Goal: Task Accomplishment & Management: Manage account settings

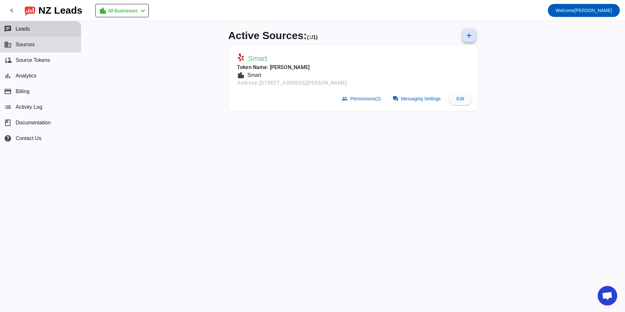
click at [22, 30] on span "Leads" at bounding box center [23, 29] width 14 height 6
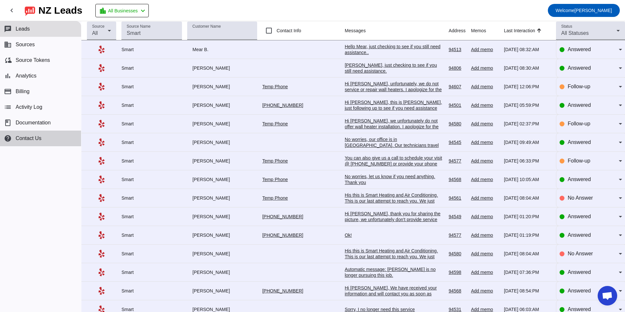
click at [34, 138] on span "Contact Us" at bounding box center [29, 138] width 26 height 6
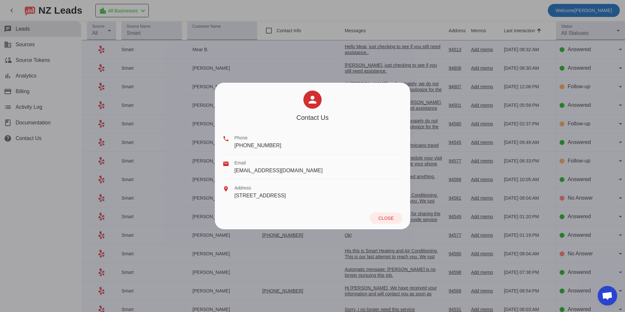
click at [28, 90] on div at bounding box center [312, 156] width 625 height 312
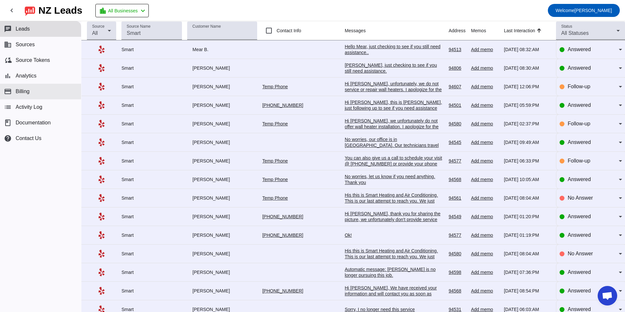
click at [28, 90] on span "Billing" at bounding box center [23, 92] width 14 height 6
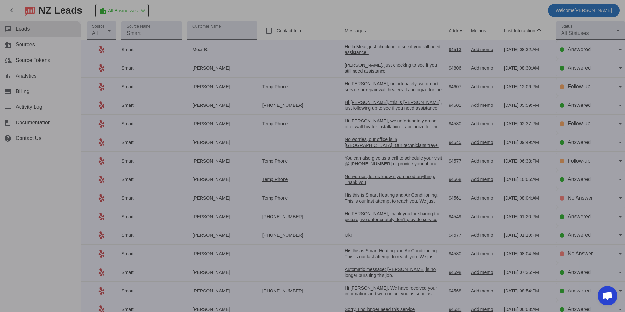
click at [31, 48] on div at bounding box center [312, 156] width 625 height 312
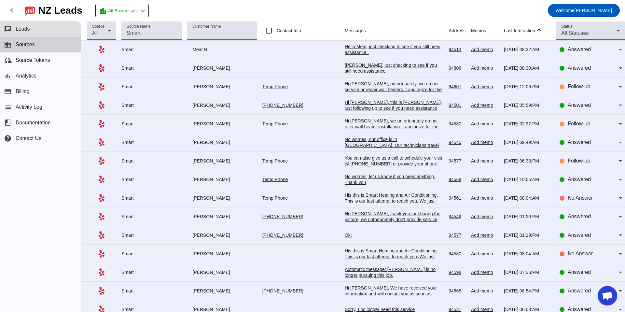
click at [31, 48] on button "business Sources" at bounding box center [40, 45] width 81 height 16
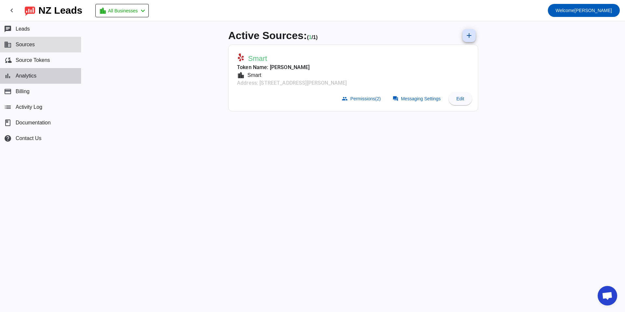
click at [26, 78] on span "Analytics" at bounding box center [26, 76] width 21 height 6
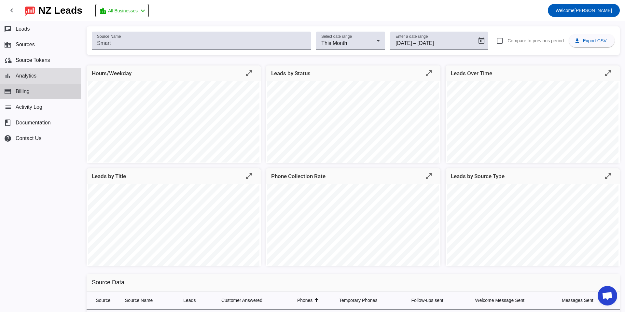
click at [25, 94] on span "Billing" at bounding box center [23, 92] width 14 height 6
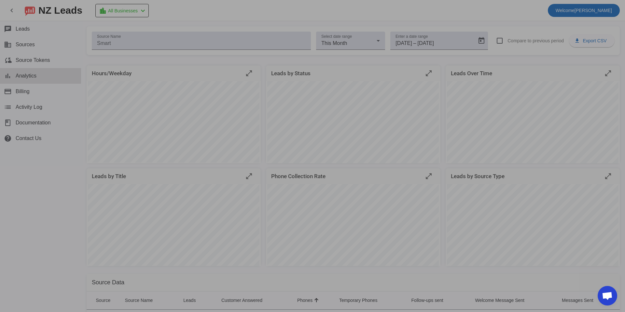
click at [29, 27] on div at bounding box center [312, 156] width 625 height 312
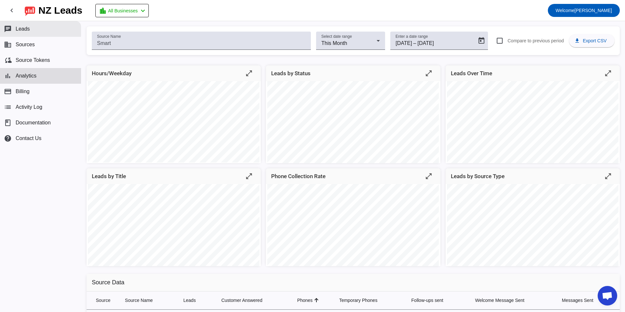
click at [29, 27] on span "Leads" at bounding box center [23, 29] width 14 height 6
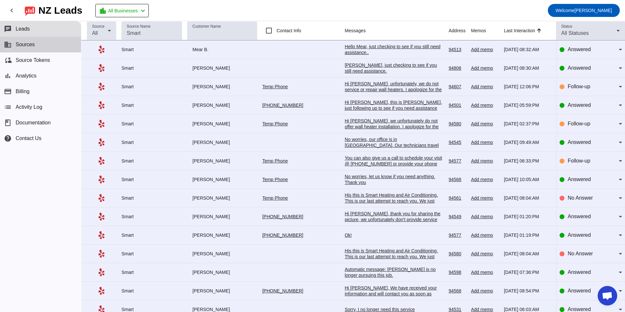
click at [34, 48] on button "business Sources" at bounding box center [40, 45] width 81 height 16
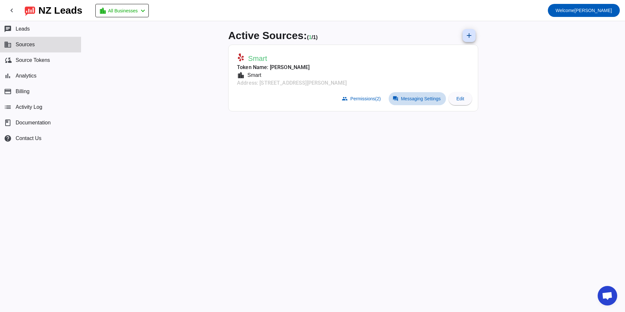
click at [411, 98] on span "Messaging Settings" at bounding box center [421, 98] width 40 height 5
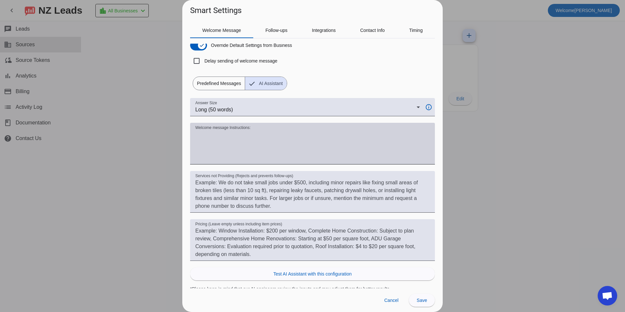
scroll to position [13, 0]
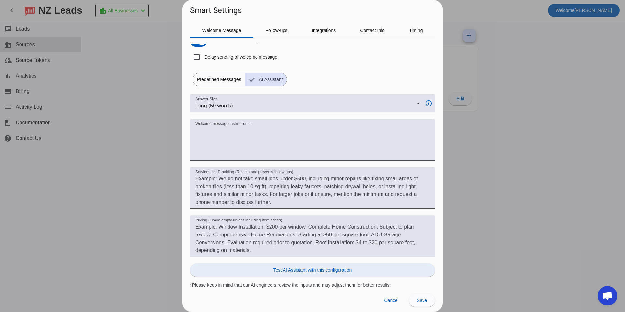
click at [287, 272] on span "Test AI Assistant with this configuration" at bounding box center [312, 270] width 78 height 7
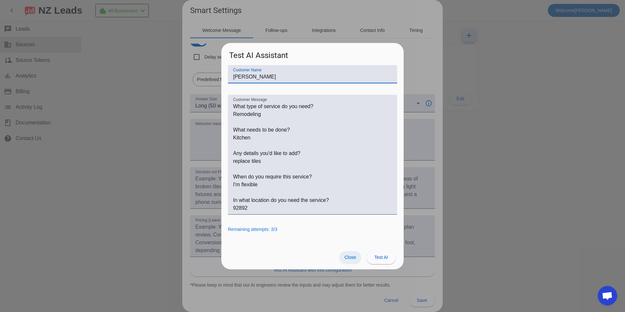
click at [353, 258] on span "Close" at bounding box center [350, 257] width 12 height 5
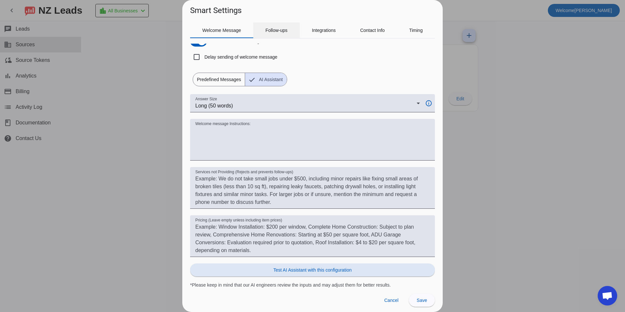
click at [283, 33] on span "Follow-ups" at bounding box center [276, 30] width 22 height 16
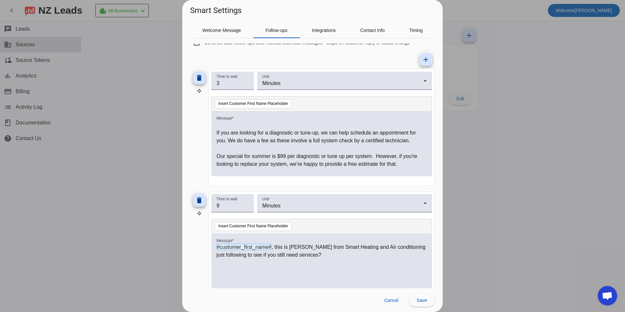
scroll to position [15, 0]
drag, startPoint x: 214, startPoint y: 132, endPoint x: 244, endPoint y: 137, distance: 30.5
click at [249, 137] on div "Hi #customer_first_name# , this is Susie from Smart Heating and Air Conditionin…" at bounding box center [321, 143] width 221 height 65
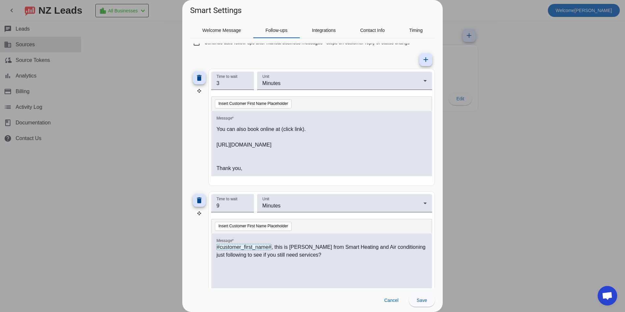
scroll to position [150, 0]
drag, startPoint x: 217, startPoint y: 124, endPoint x: 331, endPoint y: 189, distance: 131.1
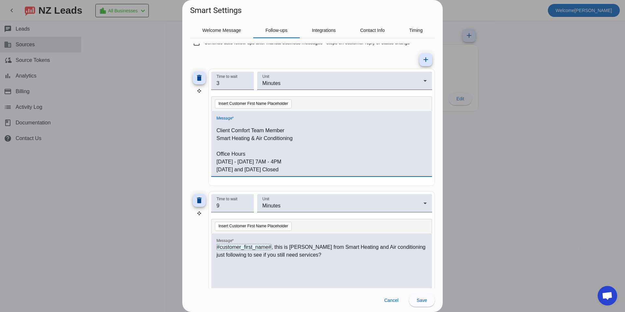
copy div "Hi #customer_first_name# , this is Susie from Smart Heating and Air Conditionin…"
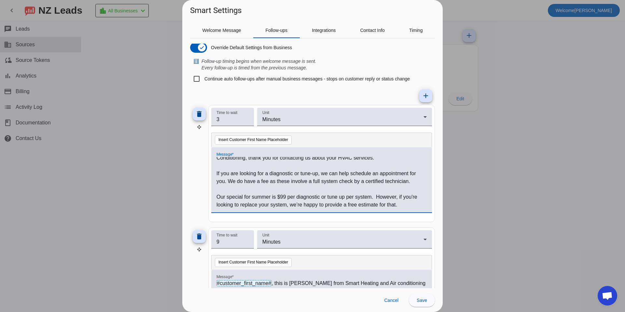
scroll to position [0, 0]
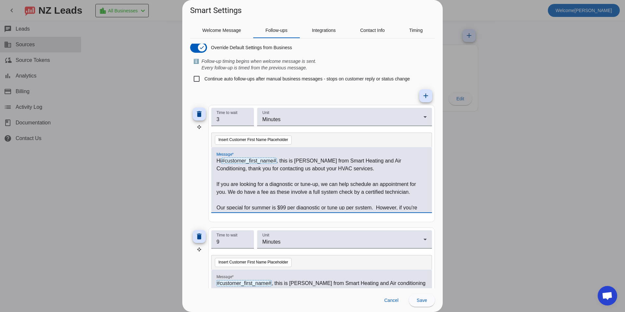
click at [307, 183] on p "If you are looking for a diagnostic or tune-up, we can help schedule an appoint…" at bounding box center [321, 188] width 210 height 16
drag, startPoint x: 412, startPoint y: 191, endPoint x: 216, endPoint y: 182, distance: 195.5
click at [216, 182] on p "If you are looking for a diagnostic or tune-up, we can help schedule an appoint…" at bounding box center [321, 188] width 210 height 16
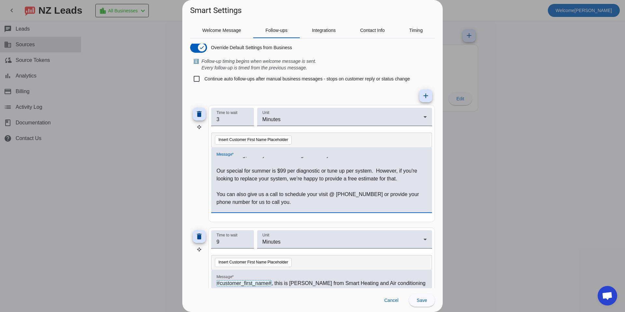
scroll to position [17, 0]
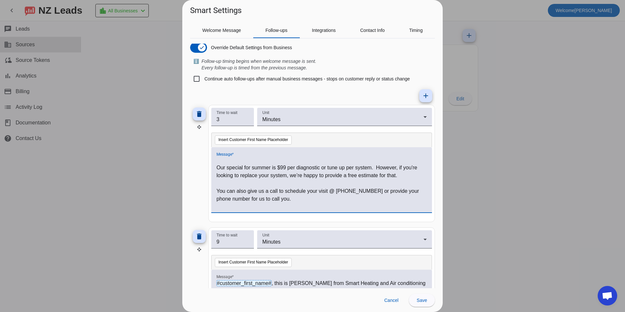
click at [283, 166] on p "Our special for summer is $99 per diagnostic or tune up per system. However, if…" at bounding box center [321, 172] width 210 height 16
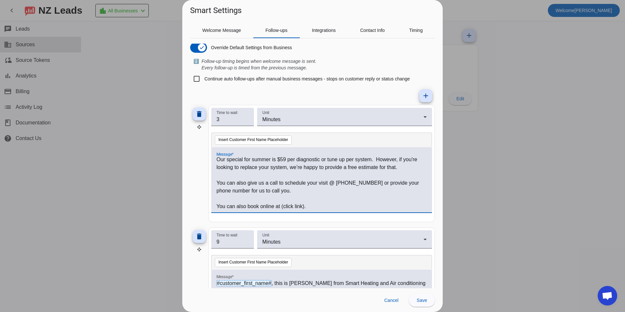
scroll to position [15, 0]
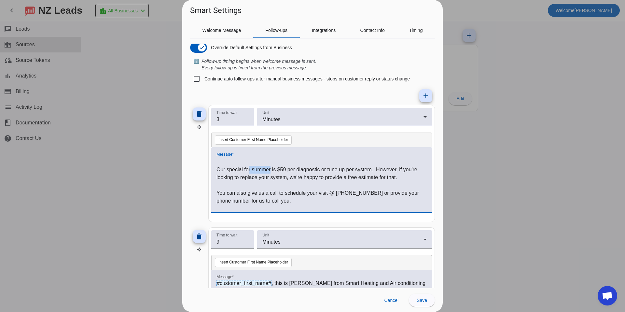
drag, startPoint x: 271, startPoint y: 169, endPoint x: 248, endPoint y: 169, distance: 22.5
click at [249, 170] on p "Our special for summer is $59 per diagnostic or tune up per system. However, if…" at bounding box center [321, 174] width 210 height 16
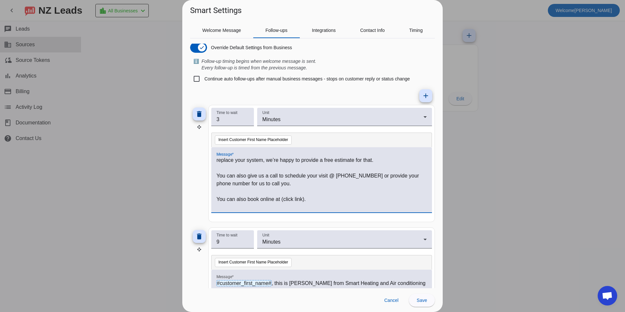
scroll to position [33, 0]
drag, startPoint x: 369, startPoint y: 178, endPoint x: 383, endPoint y: 185, distance: 15.3
click at [383, 185] on p "You can also give us a call to schedule your visit @ 925-232-1577 or provide yo…" at bounding box center [321, 179] width 210 height 16
drag, startPoint x: 369, startPoint y: 174, endPoint x: 386, endPoint y: 180, distance: 18.5
click at [386, 180] on p "You can also give us a call to schedule your visit @ 925-232-1577 or provide yo…" at bounding box center [321, 179] width 210 height 16
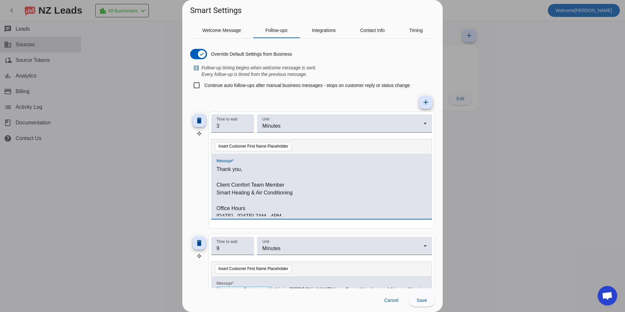
scroll to position [99, 0]
drag, startPoint x: 216, startPoint y: 179, endPoint x: 229, endPoint y: 185, distance: 14.3
click at [229, 185] on div "Hi #customer_first_name# , this is Susie from Smart Heating and Air Conditionin…" at bounding box center [321, 186] width 221 height 65
click at [227, 125] on input "3" at bounding box center [232, 126] width 32 height 8
click at [246, 124] on input "4" at bounding box center [232, 126] width 32 height 8
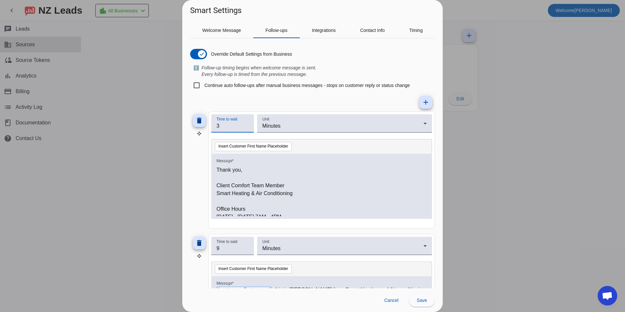
click at [245, 129] on input "3" at bounding box center [232, 126] width 32 height 8
type input "2"
click at [245, 129] on input "2" at bounding box center [232, 126] width 32 height 8
click at [219, 174] on p "Thank you," at bounding box center [321, 170] width 210 height 8
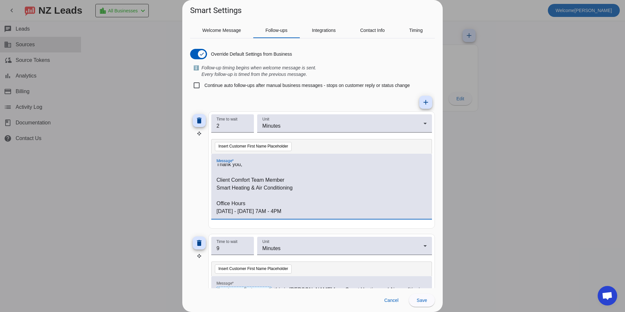
scroll to position [105, 0]
drag, startPoint x: 216, startPoint y: 173, endPoint x: 258, endPoint y: 210, distance: 56.3
click at [258, 213] on div "Hi #customer_first_name# , this is Susie from Smart Heating and Air Conditionin…" at bounding box center [321, 186] width 221 height 65
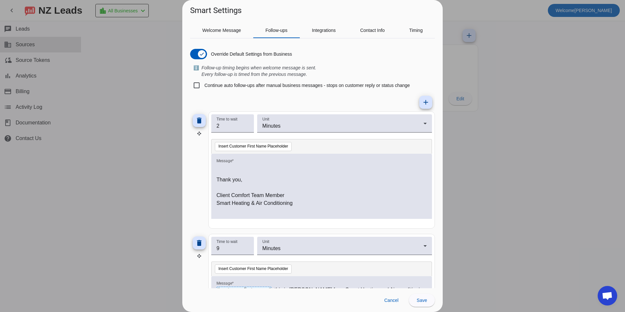
scroll to position [88, 0]
drag, startPoint x: 216, startPoint y: 185, endPoint x: 222, endPoint y: 191, distance: 8.7
click at [237, 200] on div "Hi #customer_first_name# , this is Susie from Smart Heating and Air Conditionin…" at bounding box center [321, 186] width 221 height 65
drag, startPoint x: 217, startPoint y: 190, endPoint x: 283, endPoint y: 224, distance: 73.7
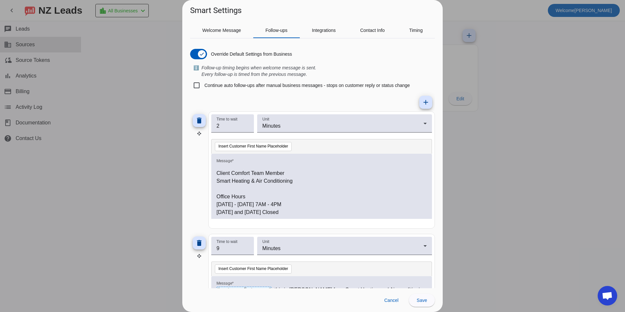
click at [283, 224] on div "Message * Hi #customer_first_name# , this is Susie from Smart Heating and Air C…" at bounding box center [321, 190] width 221 height 72
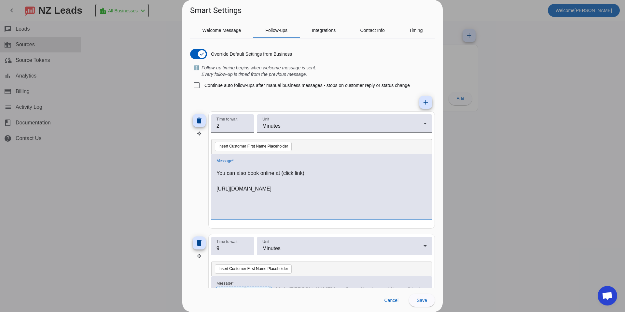
scroll to position [57, 0]
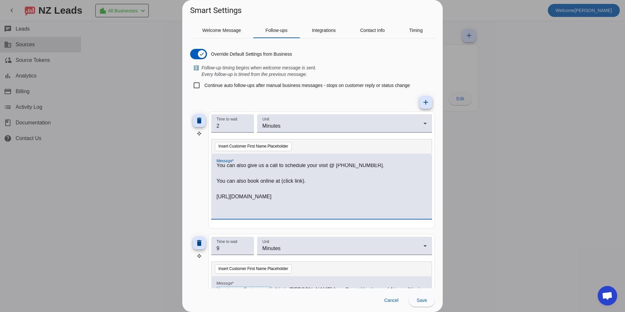
click at [530, 145] on div at bounding box center [312, 156] width 625 height 312
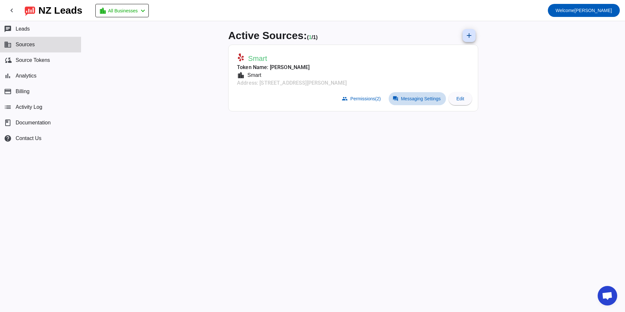
click at [402, 100] on span "Messaging Settings" at bounding box center [421, 98] width 40 height 5
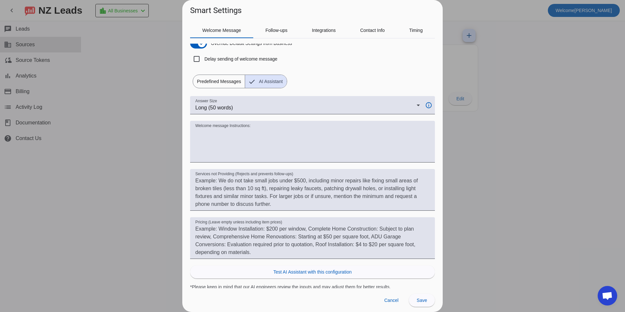
scroll to position [13, 0]
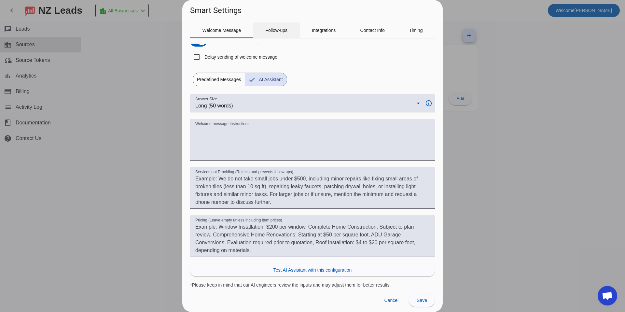
click at [270, 32] on span "Follow-ups" at bounding box center [276, 30] width 22 height 5
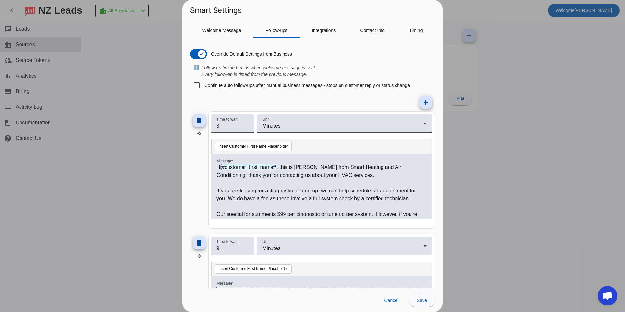
scroll to position [0, 0]
click at [230, 123] on input "3" at bounding box center [232, 126] width 32 height 8
type input "2"
click at [247, 127] on input "2" at bounding box center [232, 126] width 32 height 8
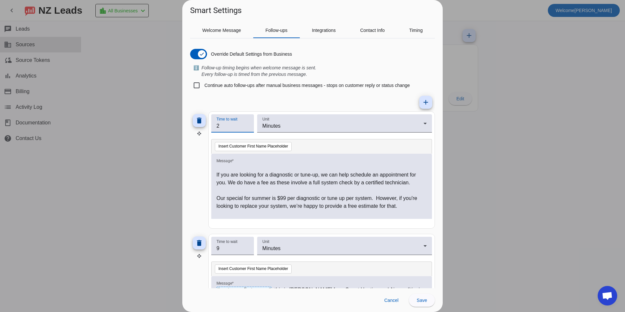
scroll to position [12, 0]
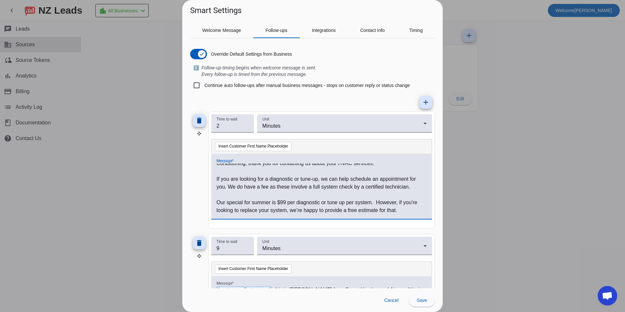
drag, startPoint x: 217, startPoint y: 178, endPoint x: 327, endPoint y: 194, distance: 111.1
click at [326, 194] on div "Hi #customer_first_name# , this is Susie from Smart Heating and Air Conditionin…" at bounding box center [321, 189] width 210 height 53
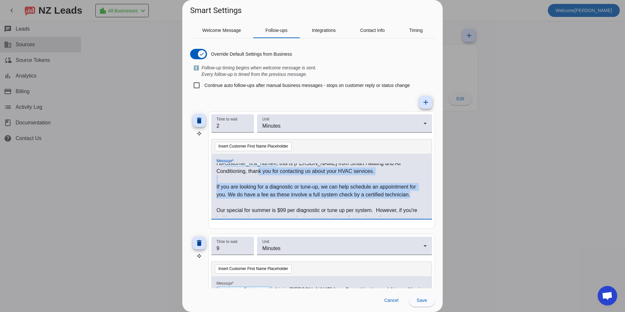
scroll to position [0, 0]
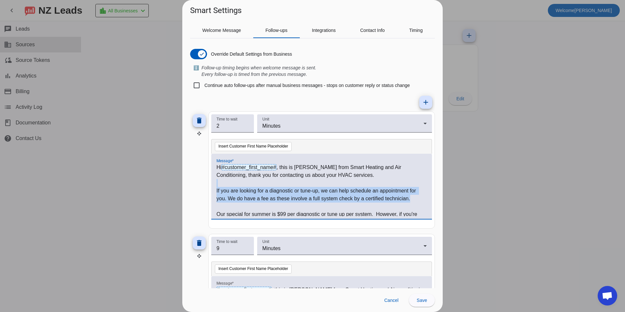
drag, startPoint x: 411, startPoint y: 187, endPoint x: 219, endPoint y: 187, distance: 192.4
click at [219, 187] on div "Hi #customer_first_name# , this is Susie from Smart Heating and Air Conditionin…" at bounding box center [321, 189] width 210 height 53
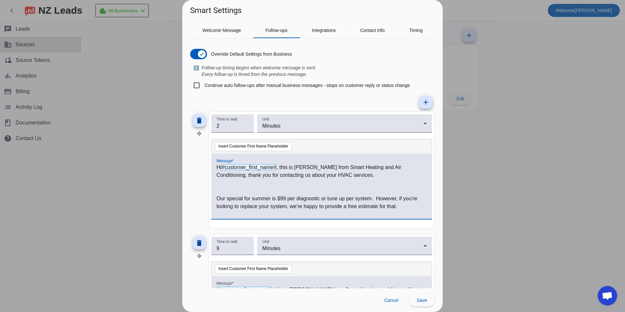
scroll to position [2, 0]
click at [272, 196] on p "Our special for summer is $99 per diagnostic or tune up per system. However, if…" at bounding box center [321, 200] width 210 height 16
click at [276, 196] on p "Our special for summer is $99 per diagnostic or tune up per system. However, if…" at bounding box center [321, 200] width 210 height 16
click at [281, 196] on p "Our special for summer is $99 per diagnostic or tune up per system. However, if…" at bounding box center [321, 200] width 210 height 16
drag, startPoint x: 273, startPoint y: 197, endPoint x: 245, endPoint y: 195, distance: 27.7
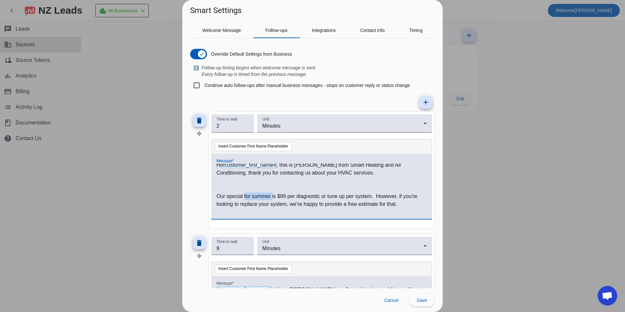
click at [245, 195] on p "Our special for summer is $99 per diagnostic or tune up per system. However, if…" at bounding box center [321, 200] width 210 height 16
click at [256, 197] on p "Our special is $99 per diagnostic or tune up per system. However, if you're loo…" at bounding box center [321, 200] width 210 height 16
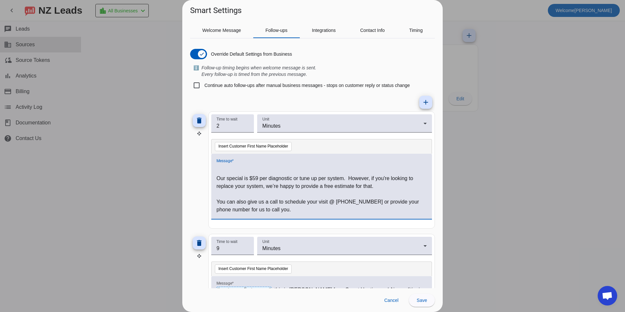
scroll to position [21, 0]
click at [258, 178] on p "Our special is $59 per diagnostic or tune up per system. However, if you're loo…" at bounding box center [321, 182] width 210 height 16
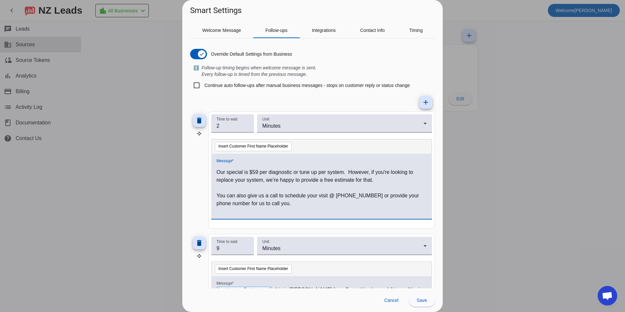
scroll to position [27, 0]
click at [368, 158] on div "Hi #customer_first_name# , this is Susie from Smart Heating and Air Conditionin…" at bounding box center [321, 186] width 221 height 65
drag, startPoint x: 351, startPoint y: 171, endPoint x: 275, endPoint y: 181, distance: 75.9
click at [275, 181] on p "Our special is $50 per diagnostic or tune up per system. However, if you're loo…" at bounding box center [321, 176] width 210 height 16
click at [350, 171] on p "Our special is $50 per diagnostic or tune up per system. Our replacement estima…" at bounding box center [321, 176] width 210 height 16
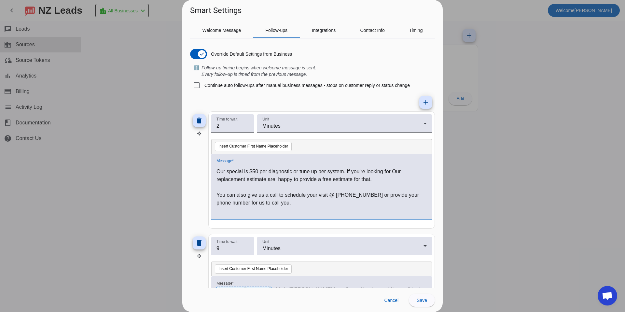
click at [407, 175] on p "Our special is $50 per diagnostic or tune up per system. If you're looking for …" at bounding box center [321, 176] width 210 height 16
drag, startPoint x: 236, startPoint y: 180, endPoint x: 215, endPoint y: 179, distance: 20.9
click at [215, 180] on div "Hi #customer_first_name# , this is Susie from Smart Heating and Air Conditionin…" at bounding box center [321, 186] width 221 height 65
click at [253, 180] on p "Our special is $50 per diagnostic or tune up per system. If you're looking for …" at bounding box center [321, 176] width 210 height 16
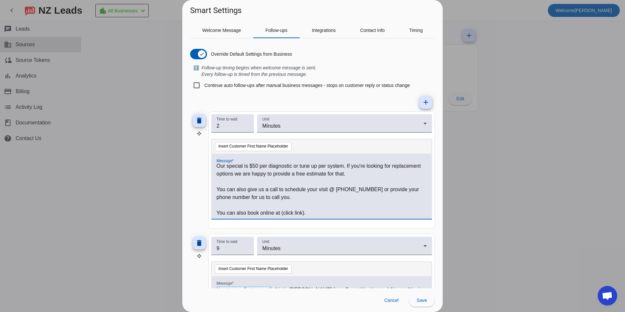
scroll to position [31, 0]
drag, startPoint x: 245, startPoint y: 175, endPoint x: 273, endPoint y: 177, distance: 27.4
click at [273, 177] on p "Our special is $50 per diagnostic or tune up per system. If you're looking for …" at bounding box center [321, 172] width 210 height 16
drag, startPoint x: 299, startPoint y: 176, endPoint x: 314, endPoint y: 177, distance: 15.7
click at [314, 177] on p "Our special is $50 per diagnostic or tune up per system. If you're looking for …" at bounding box center [321, 172] width 210 height 16
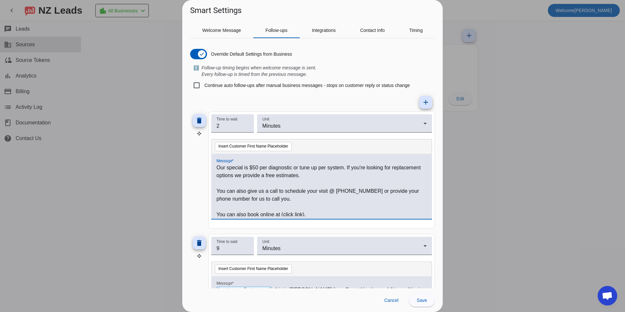
click at [309, 191] on p "You can also give us a call to schedule your visit @ 925-232-1577 or provide yo…" at bounding box center [321, 195] width 210 height 16
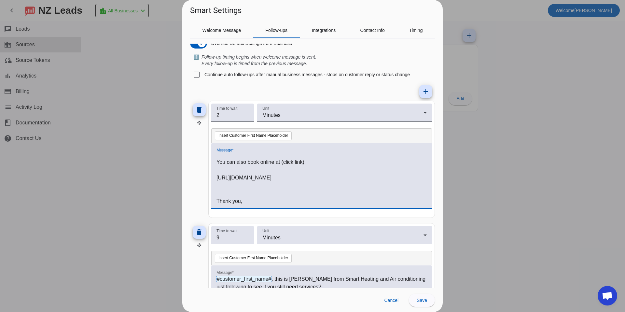
scroll to position [16, 0]
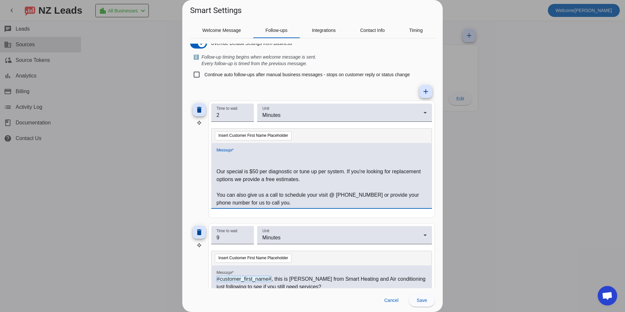
drag, startPoint x: 288, startPoint y: 201, endPoint x: 232, endPoint y: 187, distance: 58.3
click at [232, 187] on div "Hi #customer_first_name# , this is Susie from Smart Heating and Air Conditionin…" at bounding box center [321, 179] width 210 height 53
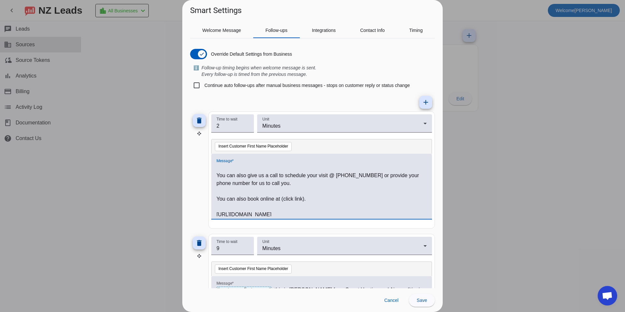
scroll to position [48, 0]
click at [225, 183] on p "You can also give us a call to schedule your visit @ 925-232-1577 or provide yo…" at bounding box center [321, 178] width 210 height 16
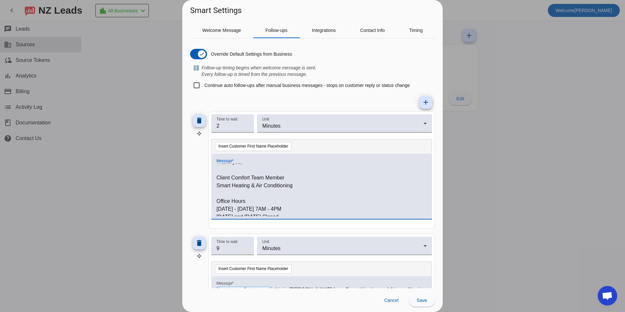
scroll to position [135, 0]
drag, startPoint x: 217, startPoint y: 174, endPoint x: 344, endPoint y: 223, distance: 136.8
click at [344, 223] on div "Message * Hi #customer_first_name# , this is Susie from Smart Heating and Air C…" at bounding box center [321, 190] width 221 height 72
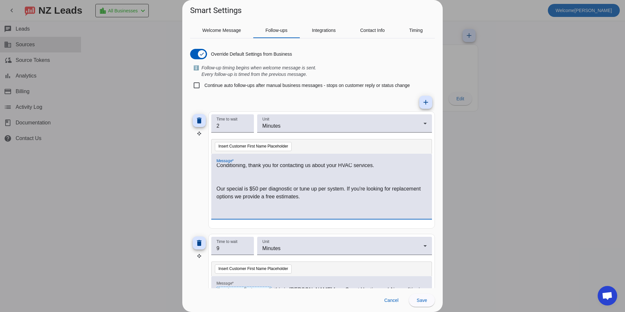
scroll to position [0, 0]
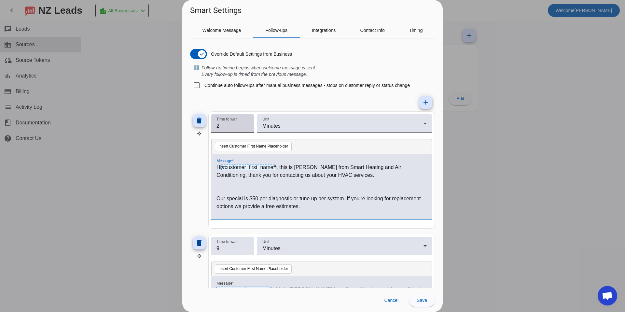
click at [241, 125] on input "2" at bounding box center [232, 126] width 32 height 8
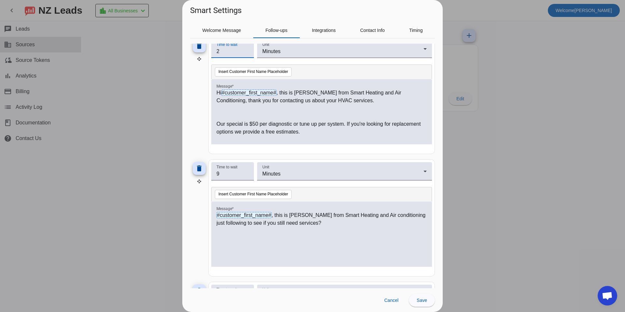
scroll to position [86, 0]
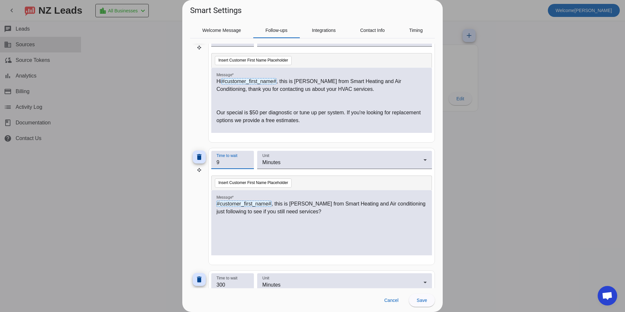
click at [238, 163] on input "9" at bounding box center [232, 163] width 32 height 8
click at [246, 160] on input "10" at bounding box center [232, 163] width 32 height 8
click at [246, 165] on input "9" at bounding box center [232, 163] width 32 height 8
click at [246, 165] on input "8" at bounding box center [232, 163] width 32 height 8
click at [246, 165] on input "7" at bounding box center [232, 163] width 32 height 8
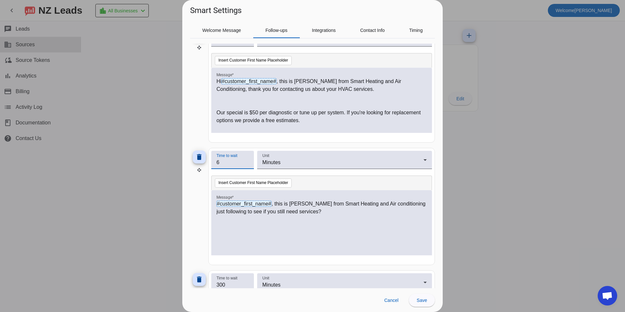
click at [246, 164] on input "6" at bounding box center [232, 163] width 32 height 8
type input "5"
click at [246, 165] on input "5" at bounding box center [232, 163] width 32 height 8
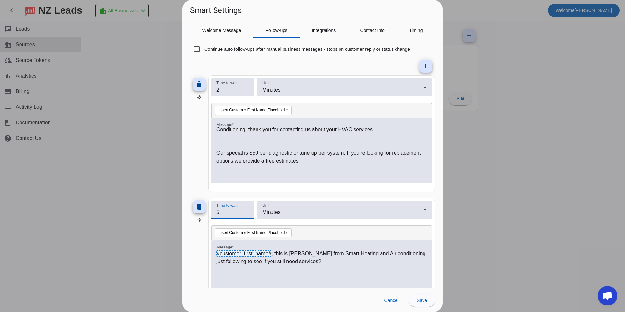
scroll to position [10, 0]
click at [245, 88] on input "3" at bounding box center [232, 90] width 32 height 8
click at [247, 92] on input "2" at bounding box center [232, 90] width 32 height 8
type input "1"
click at [247, 92] on input "1" at bounding box center [232, 90] width 32 height 8
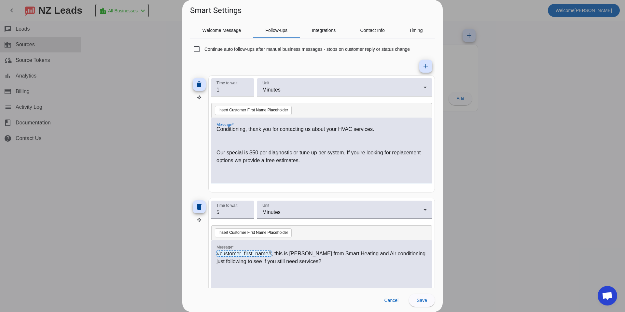
click at [219, 143] on p at bounding box center [321, 145] width 210 height 8
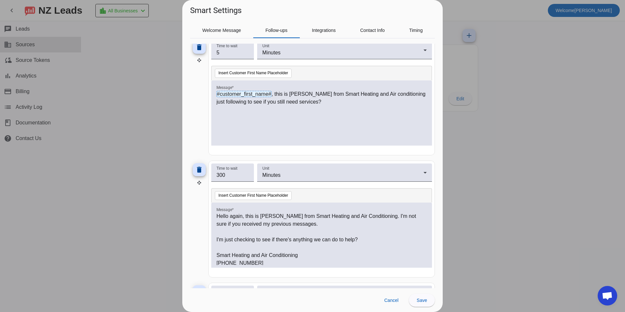
scroll to position [195, 0]
click at [399, 95] on p "#customer_first_name# , this is Susie from Smart Heating and Air conditioning j…" at bounding box center [321, 99] width 210 height 16
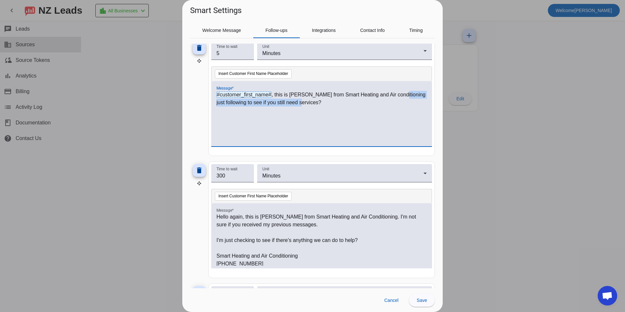
drag, startPoint x: 398, startPoint y: 96, endPoint x: 402, endPoint y: 104, distance: 8.7
click at [402, 104] on p "#customer_first_name# , this is Susie from Smart Heating and Air conditioning j…" at bounding box center [321, 99] width 210 height 16
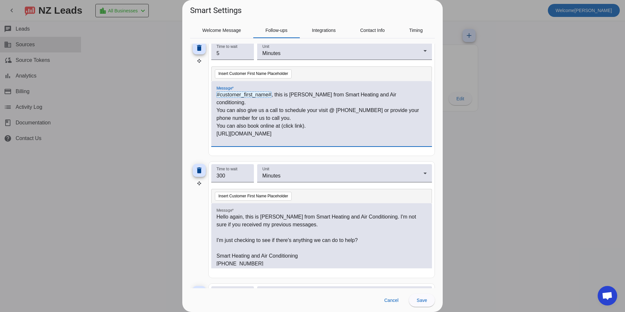
scroll to position [0, 0]
click at [404, 97] on p "#customer_first_name# , this is Susie from Smart Heating and Air conditioning." at bounding box center [321, 99] width 210 height 16
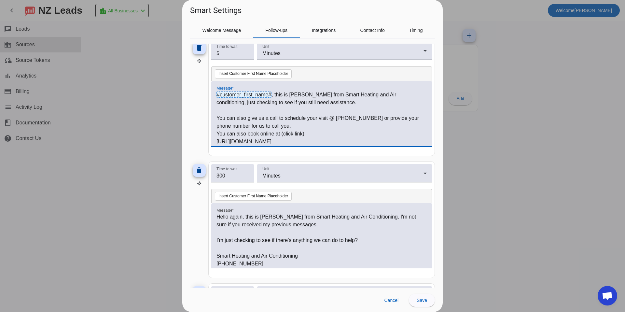
click at [278, 127] on p "You can also give us a call to schedule your visit @ 925-232-1577 or provide yo…" at bounding box center [321, 122] width 210 height 16
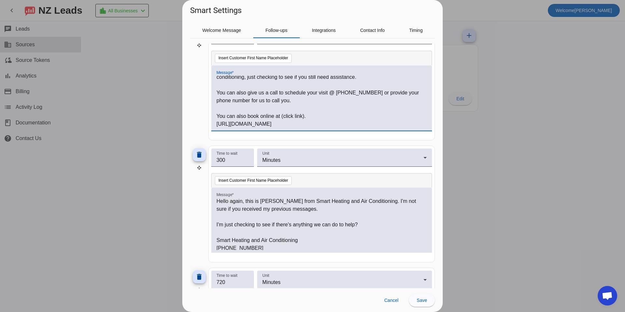
scroll to position [212, 0]
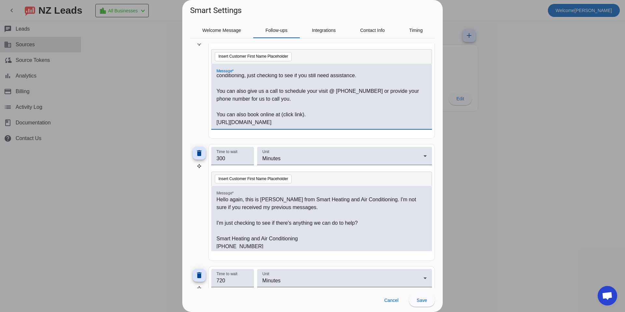
click at [314, 111] on p "You can also book online at (click link)." at bounding box center [321, 115] width 210 height 8
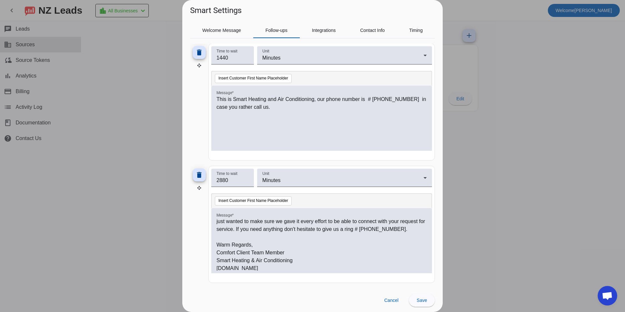
scroll to position [10, 0]
click at [424, 300] on span "Save" at bounding box center [422, 300] width 10 height 5
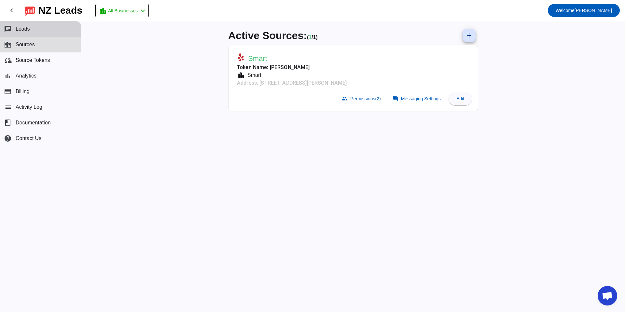
click at [22, 28] on span "Leads" at bounding box center [23, 29] width 14 height 6
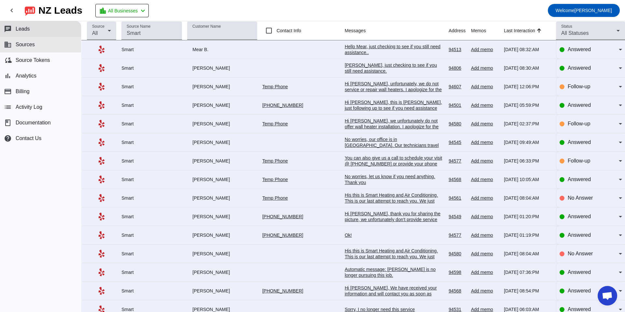
click at [31, 48] on button "business Sources" at bounding box center [40, 45] width 81 height 16
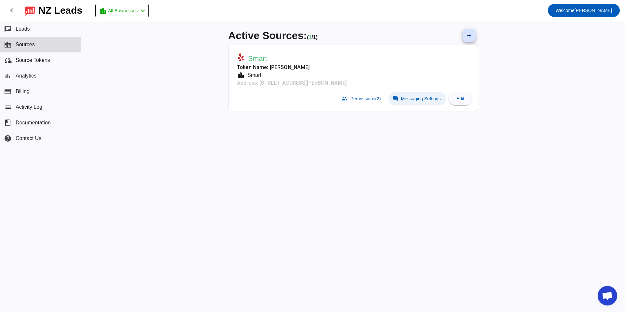
click at [421, 98] on span "Messaging Settings" at bounding box center [421, 98] width 40 height 5
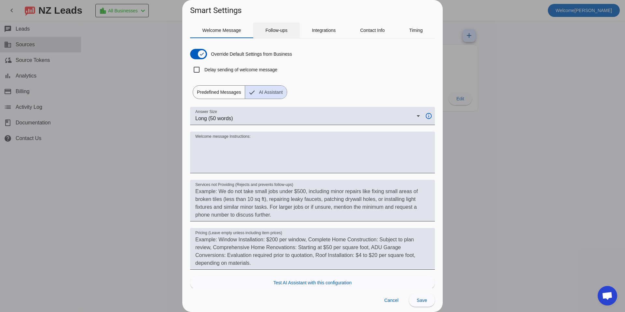
click at [277, 36] on span "Follow-ups" at bounding box center [276, 30] width 22 height 16
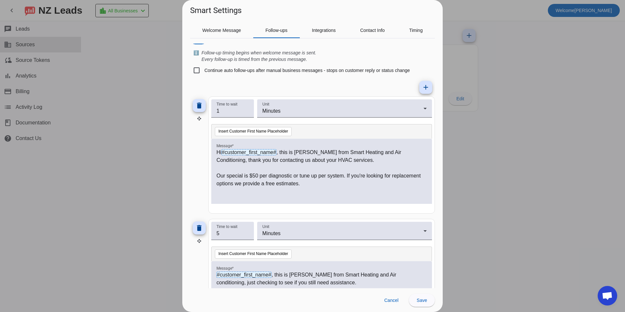
scroll to position [16, 0]
click at [348, 176] on p "Our special is $50 per diagnostic or tune up per system. If you're looking for …" at bounding box center [321, 179] width 210 height 16
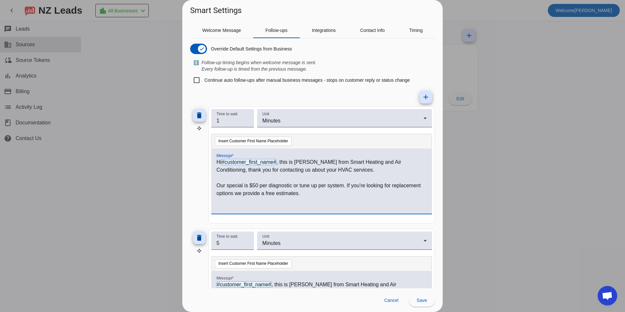
scroll to position [0, 0]
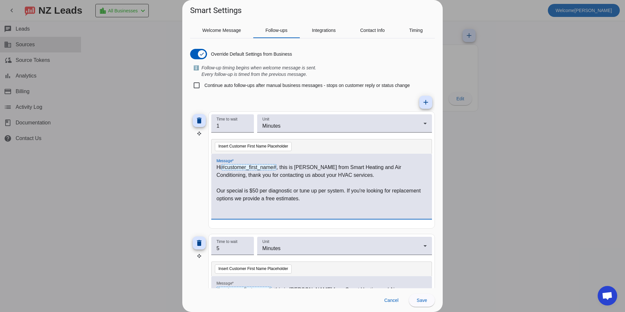
click at [345, 191] on p "Our special is $50 per diagnostic or tune up per system. If you're looking for …" at bounding box center [321, 195] width 210 height 16
drag, startPoint x: 365, startPoint y: 191, endPoint x: 349, endPoint y: 191, distance: 16.6
click at [349, 191] on p "Our special is $50 per diagnostic or tune up per system with the Code YELP. If …" at bounding box center [321, 195] width 210 height 16
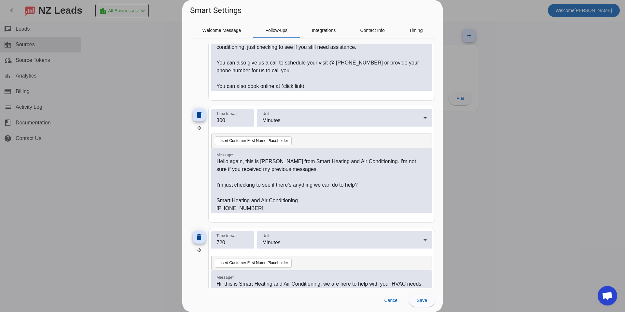
scroll to position [281, 0]
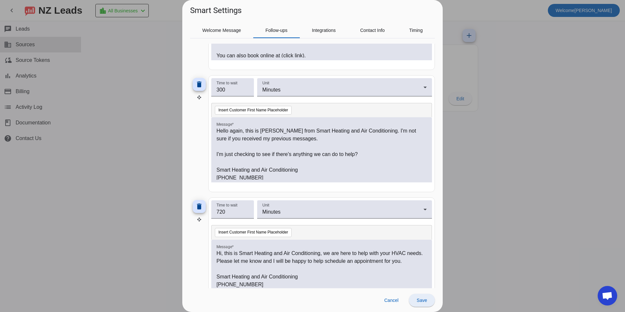
click at [416, 303] on span at bounding box center [422, 300] width 26 height 16
